Goal: Check status: Check status

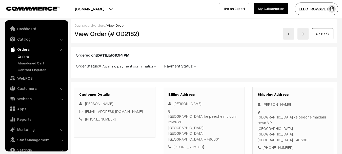
scroll to position [8, 0]
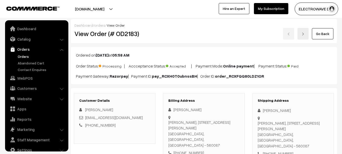
scroll to position [8, 0]
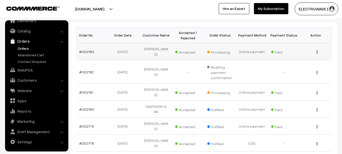
scroll to position [51, 0]
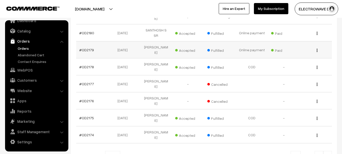
scroll to position [185, 0]
